Goal: Task Accomplishment & Management: Complete application form

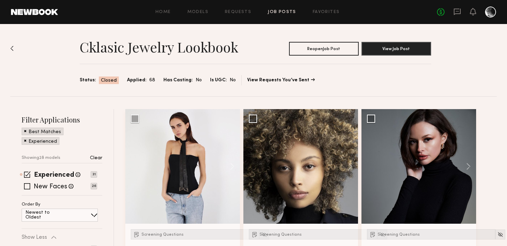
scroll to position [416, 0]
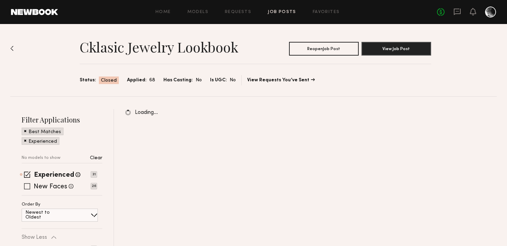
click at [29, 188] on span at bounding box center [27, 186] width 6 height 6
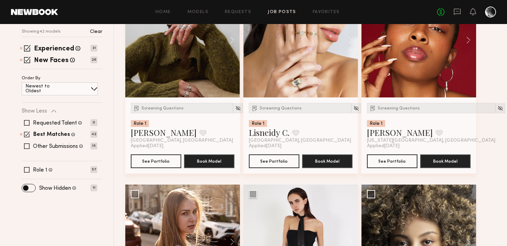
scroll to position [294, 0]
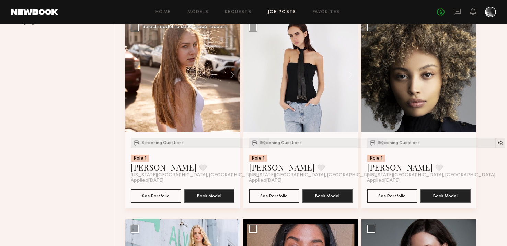
click at [261, 143] on img at bounding box center [264, 143] width 6 height 6
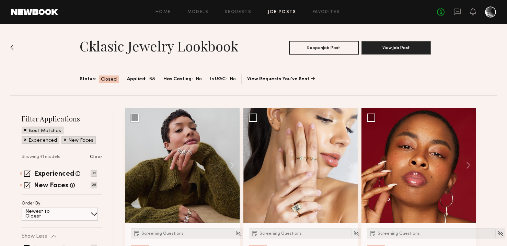
scroll to position [152, 0]
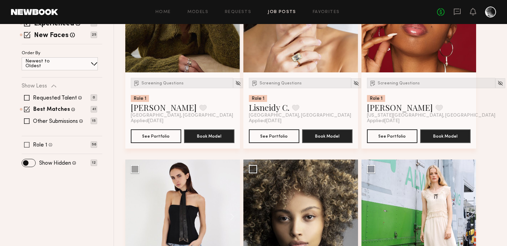
click at [26, 146] on span at bounding box center [26, 144] width 5 height 5
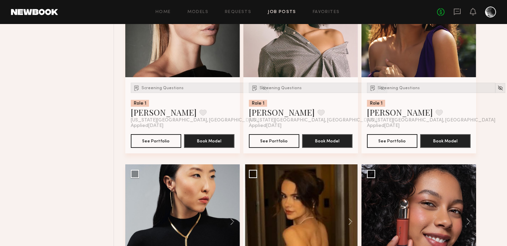
scroll to position [0, 0]
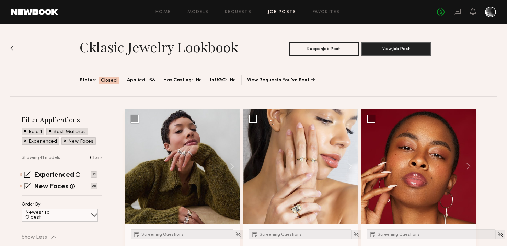
click at [473, 65] on div "Cklasic Jewelry Lookbook Reopen Job Post View Job Post Status: Closed Applied: …" at bounding box center [253, 60] width 487 height 72
